Goal: Find specific page/section: Find specific page/section

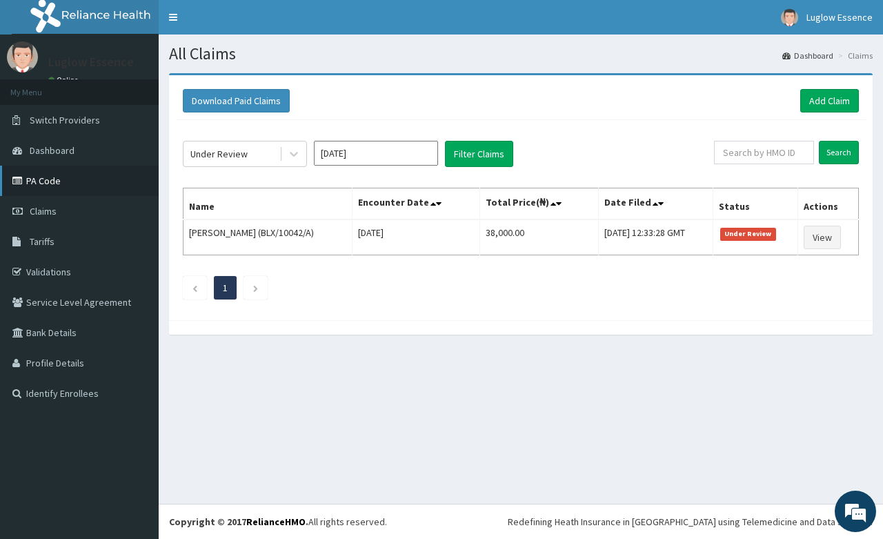
click at [43, 190] on link "PA Code" at bounding box center [79, 181] width 159 height 30
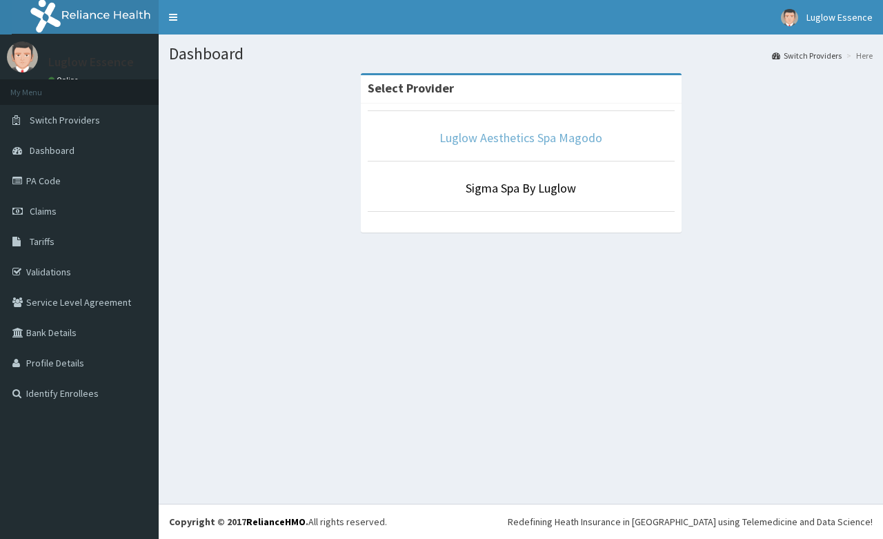
click at [524, 137] on link "Luglow Aesthetics Spa Magodo" at bounding box center [520, 138] width 163 height 16
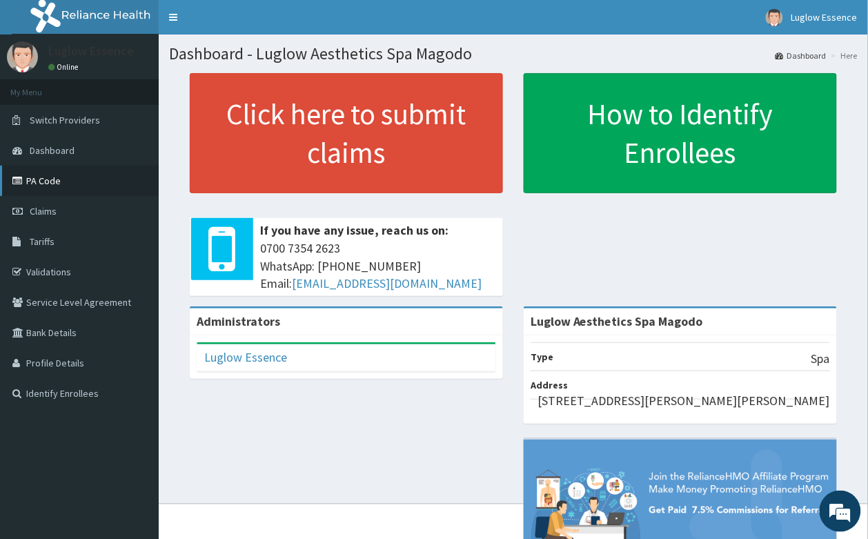
click at [66, 180] on link "PA Code" at bounding box center [79, 181] width 159 height 30
